Goal: Information Seeking & Learning: Understand process/instructions

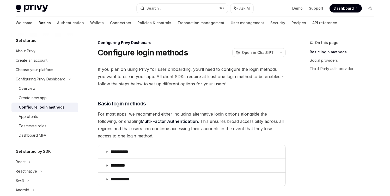
click at [162, 80] on span "If you plan on using Privy for user onboarding, you’ll need to configure the lo…" at bounding box center [192, 77] width 188 height 22
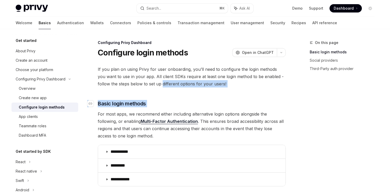
drag, startPoint x: 162, startPoint y: 80, endPoint x: 174, endPoint y: 107, distance: 30.4
click at [126, 115] on span "For most apps, we recommend either including alternative login options alongsid…" at bounding box center [192, 125] width 188 height 29
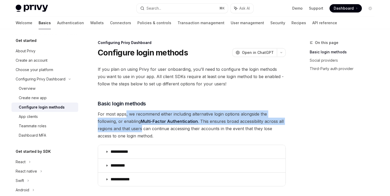
drag, startPoint x: 126, startPoint y: 115, endPoint x: 133, endPoint y: 128, distance: 15.0
click at [133, 128] on span "For most apps, we recommend either including alternative login options alongsid…" at bounding box center [192, 125] width 188 height 29
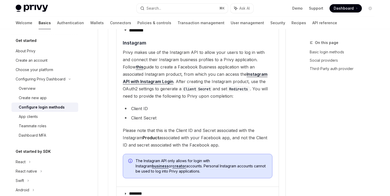
scroll to position [713, 0]
click at [174, 59] on span "Privy makes use of the Instagram API to allow your users to log in with and con…" at bounding box center [198, 74] width 150 height 51
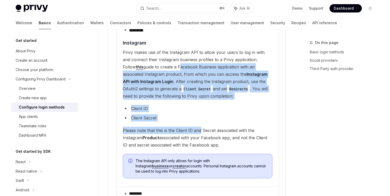
drag, startPoint x: 174, startPoint y: 59, endPoint x: 199, endPoint y: 121, distance: 67.1
click at [199, 121] on children "​ Instagram Privy makes use of the Instagram API to allow your users to log in …" at bounding box center [198, 110] width 150 height 143
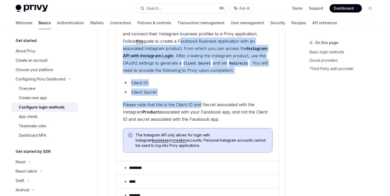
scroll to position [741, 0]
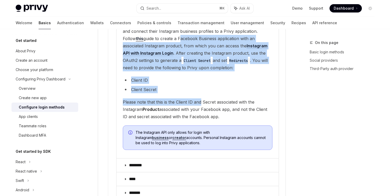
click at [164, 103] on span "Please note that this is the Client ID and Secret associated with the Instagram…" at bounding box center [198, 110] width 150 height 22
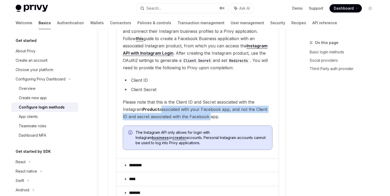
drag, startPoint x: 164, startPoint y: 103, endPoint x: 192, endPoint y: 109, distance: 28.6
click at [192, 109] on span "Please note that this is the Client ID and Secret associated with the Instagram…" at bounding box center [198, 110] width 150 height 22
click at [159, 130] on span "The Instagram API only allows for login with Instagram business or creator acco…" at bounding box center [201, 138] width 131 height 16
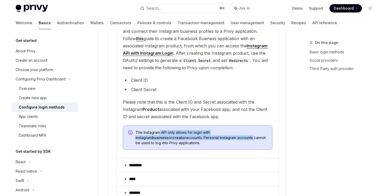
drag, startPoint x: 159, startPoint y: 126, endPoint x: 195, endPoint y: 131, distance: 35.5
click at [195, 131] on span "The Instagram API only allows for login with Instagram business or creator acco…" at bounding box center [201, 138] width 131 height 16
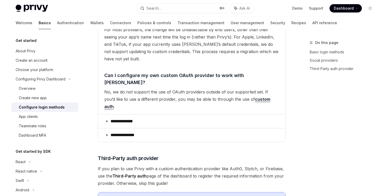
scroll to position [1268, 0]
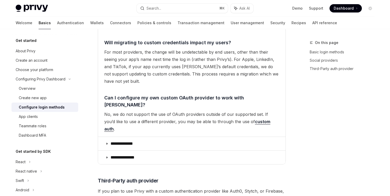
click at [35, 10] on img at bounding box center [32, 8] width 32 height 7
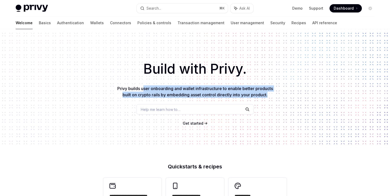
drag, startPoint x: 144, startPoint y: 90, endPoint x: 261, endPoint y: 100, distance: 117.8
click at [261, 100] on div "Build with Privy. Privy builds user onboarding and wallet infrastructure to ena…" at bounding box center [195, 88] width 390 height 119
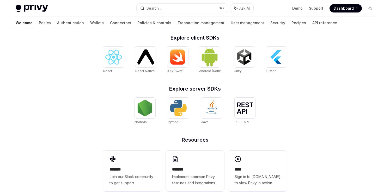
scroll to position [218, 0]
